Goal: Information Seeking & Learning: Learn about a topic

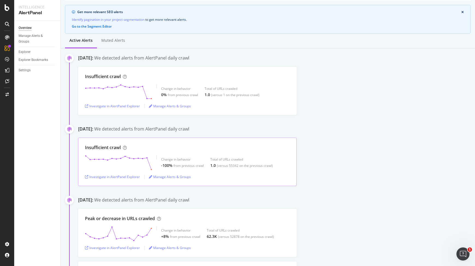
scroll to position [39, 0]
click at [113, 179] on div "Investigate in AlertPanel Explorer" at bounding box center [112, 178] width 55 height 5
